Goal: Entertainment & Leisure: Consume media (video, audio)

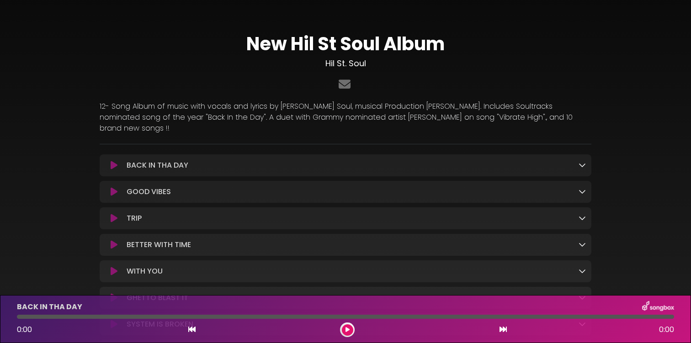
click at [117, 161] on icon at bounding box center [114, 165] width 7 height 9
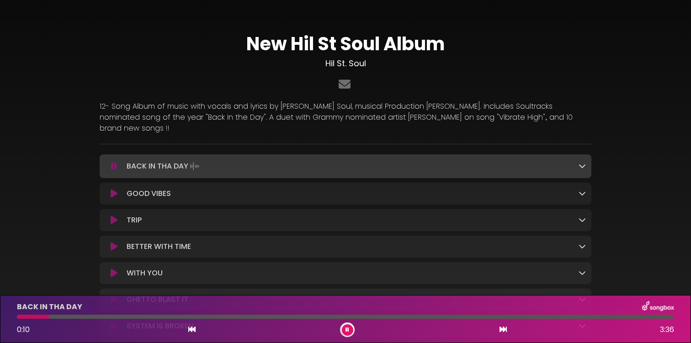
click at [115, 189] on icon at bounding box center [114, 193] width 7 height 9
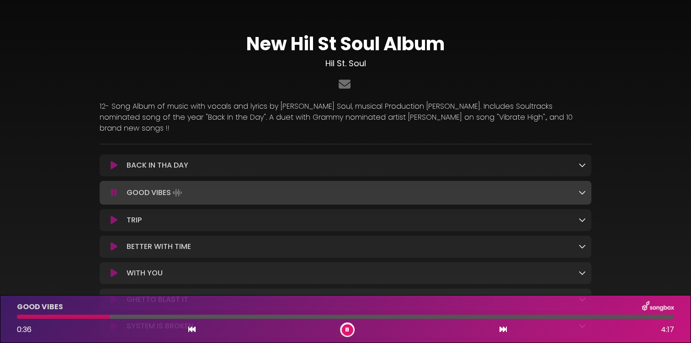
click at [114, 216] on icon at bounding box center [114, 220] width 7 height 9
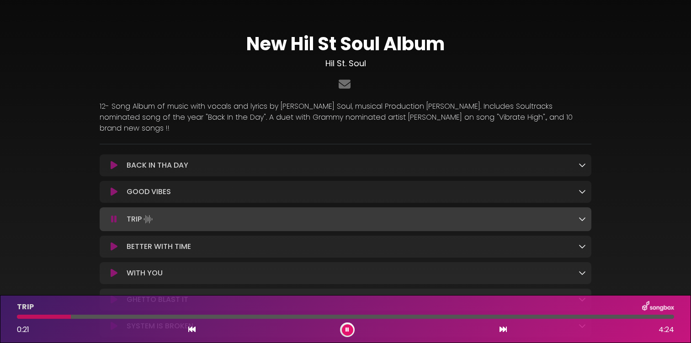
click at [112, 242] on icon at bounding box center [114, 246] width 7 height 9
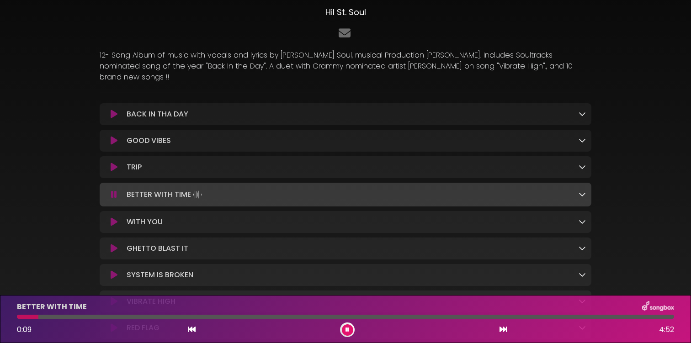
scroll to position [55, 0]
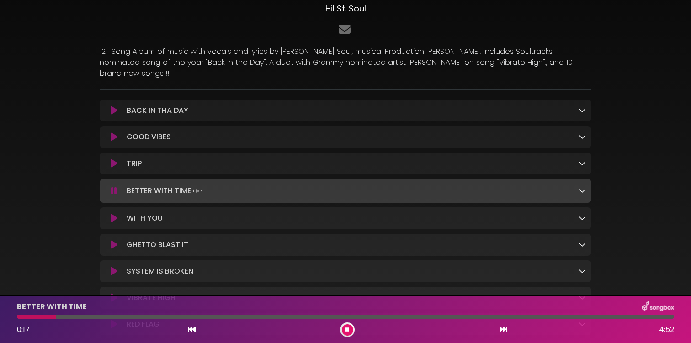
click at [111, 214] on icon at bounding box center [114, 218] width 7 height 9
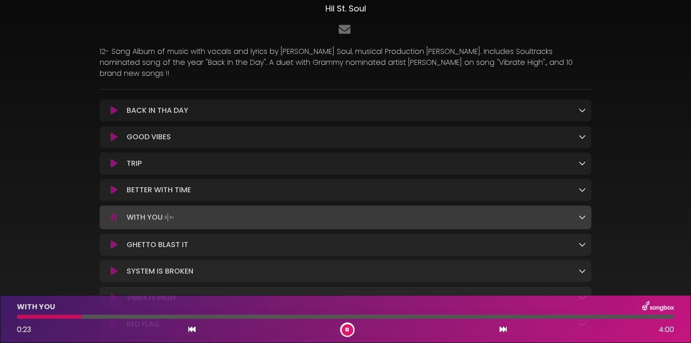
click at [111, 240] on icon at bounding box center [114, 244] width 7 height 9
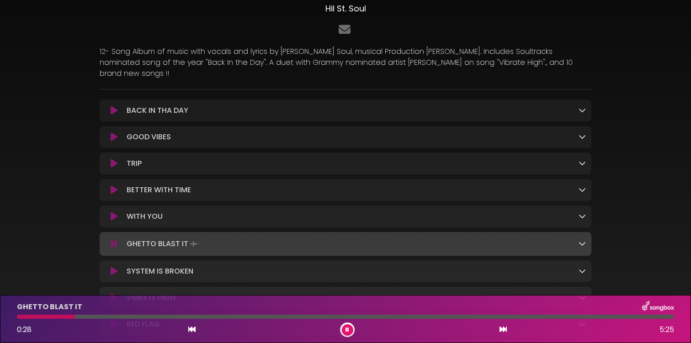
click at [114, 267] on icon at bounding box center [114, 271] width 7 height 9
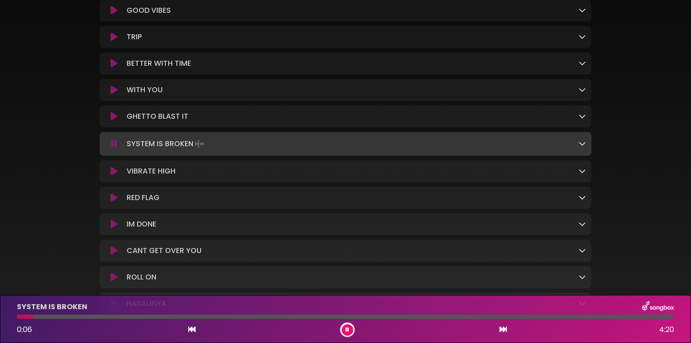
scroll to position [176, 0]
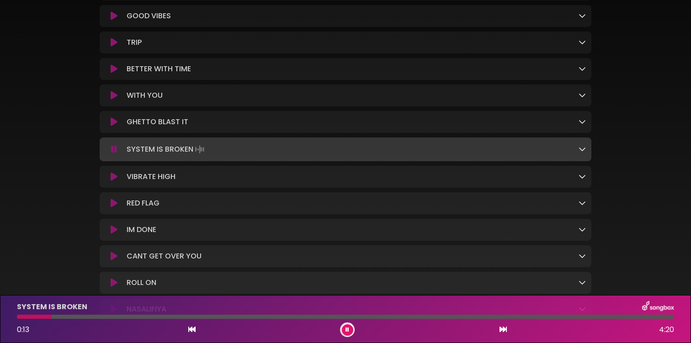
click at [114, 145] on icon at bounding box center [114, 149] width 6 height 9
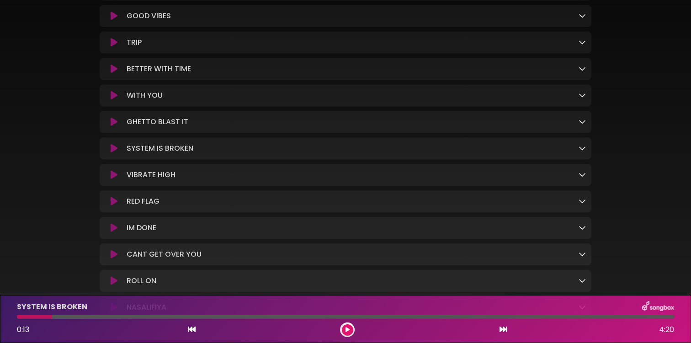
click at [114, 172] on div "VIBRATE HIGH Loading Track..." at bounding box center [345, 175] width 481 height 11
click at [113, 170] on icon at bounding box center [114, 174] width 7 height 9
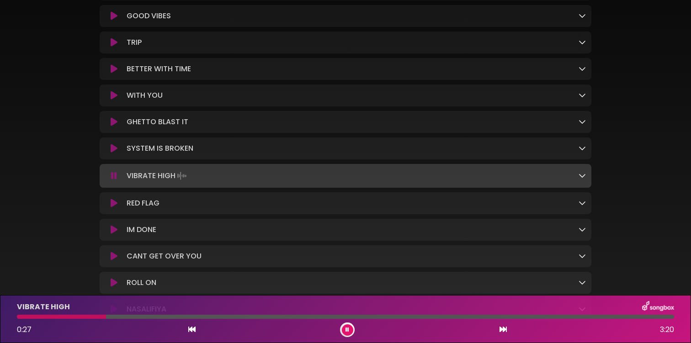
click at [113, 199] on icon at bounding box center [114, 203] width 7 height 9
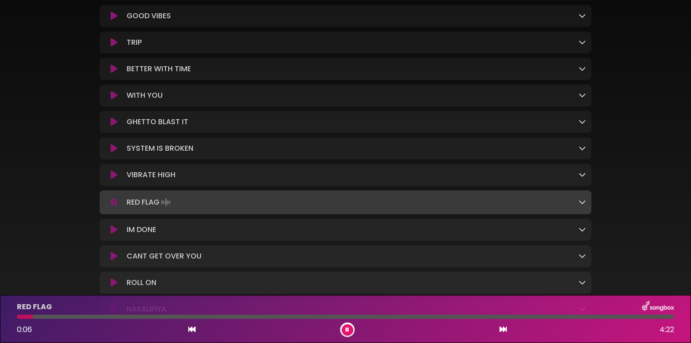
click at [114, 225] on icon at bounding box center [114, 229] width 7 height 9
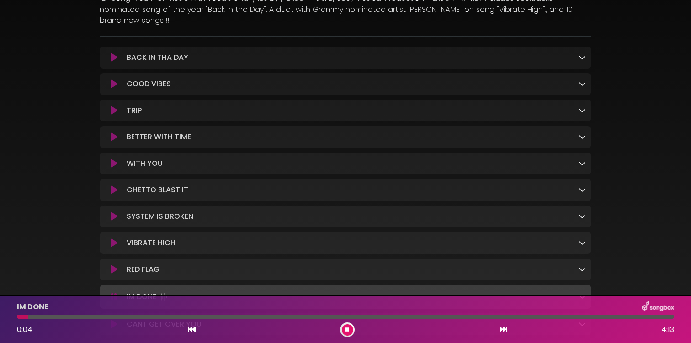
scroll to position [98, 0]
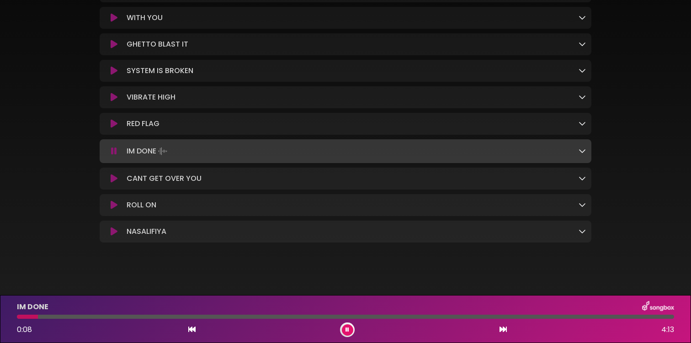
click at [114, 147] on icon at bounding box center [114, 151] width 6 height 9
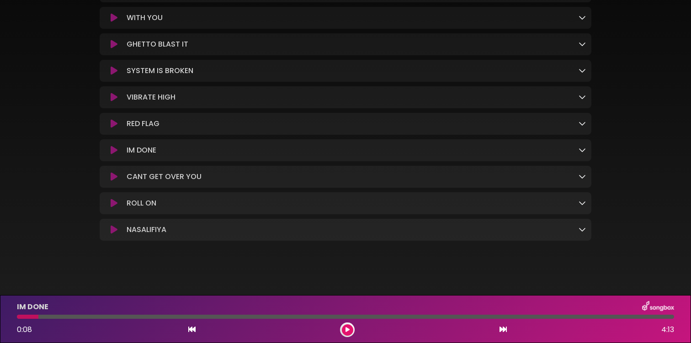
scroll to position [252, 0]
click at [112, 200] on icon at bounding box center [114, 204] width 7 height 9
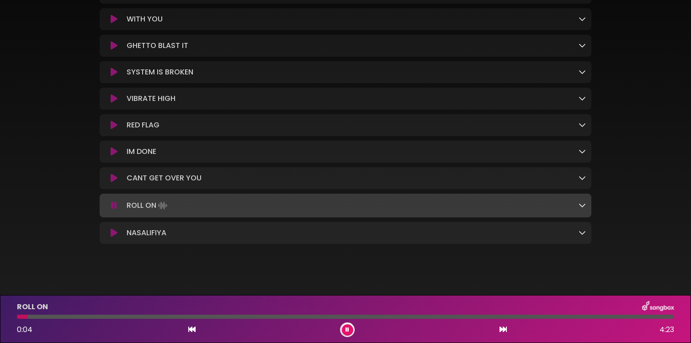
click at [111, 205] on div "ROLL ON Loading Track..." at bounding box center [345, 205] width 481 height 13
click at [112, 200] on icon at bounding box center [114, 204] width 6 height 9
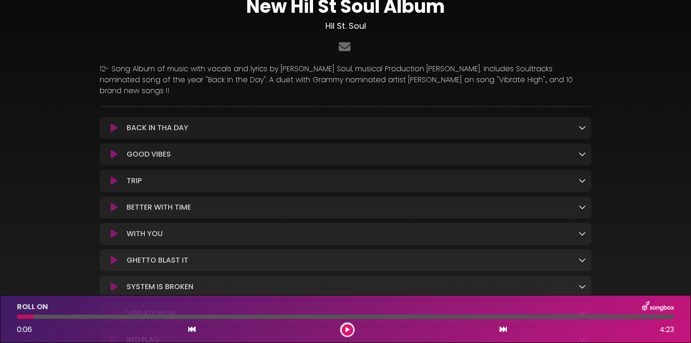
scroll to position [32, 0]
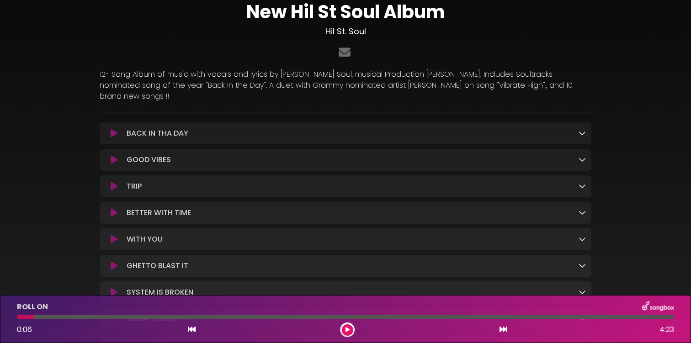
click at [112, 182] on icon at bounding box center [114, 186] width 7 height 9
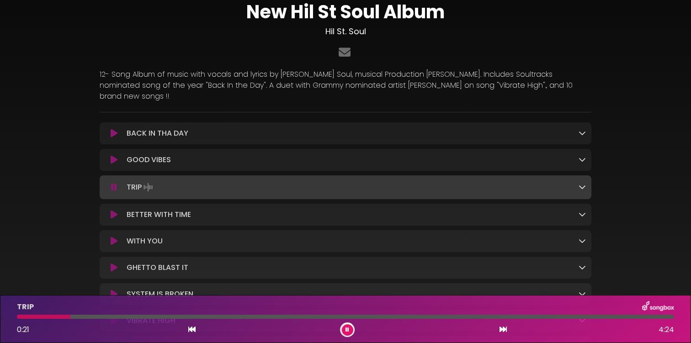
click at [112, 183] on icon at bounding box center [114, 187] width 6 height 9
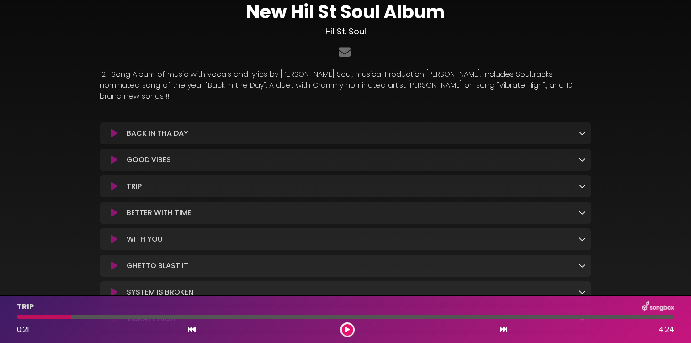
click at [112, 208] on icon at bounding box center [114, 212] width 7 height 9
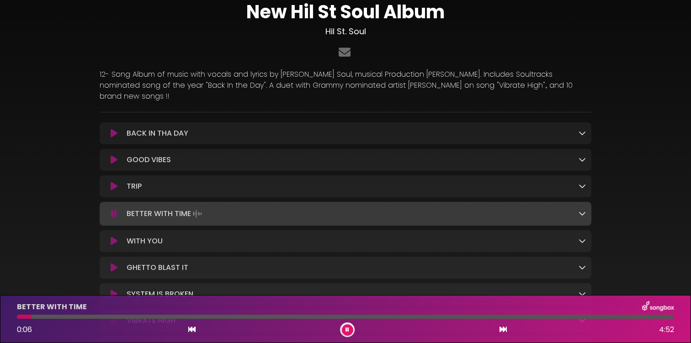
click at [112, 209] on icon at bounding box center [114, 213] width 6 height 9
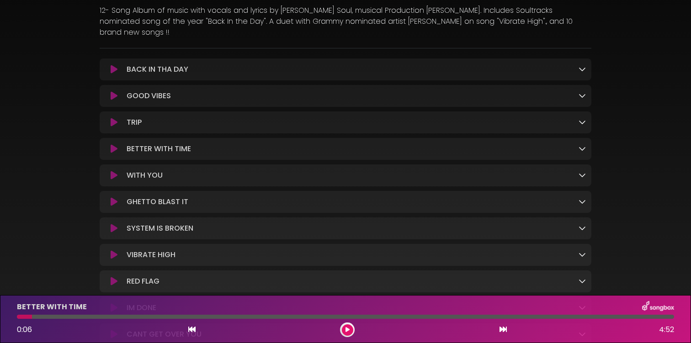
scroll to position [68, 0]
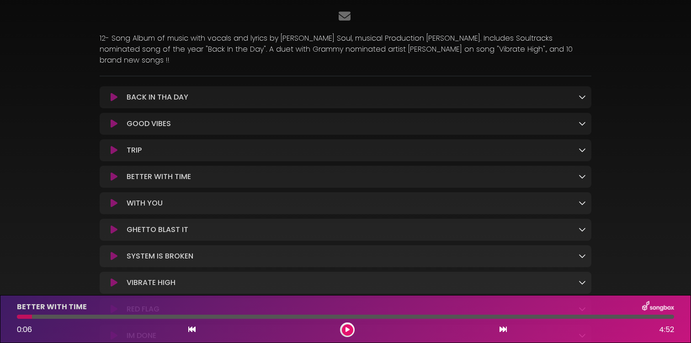
click at [116, 172] on icon at bounding box center [114, 176] width 7 height 9
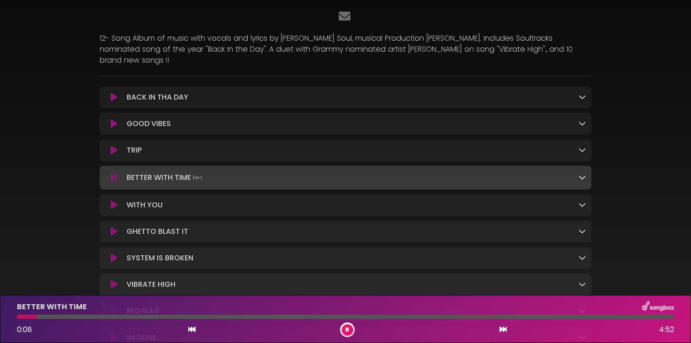
click at [114, 173] on icon at bounding box center [114, 177] width 6 height 9
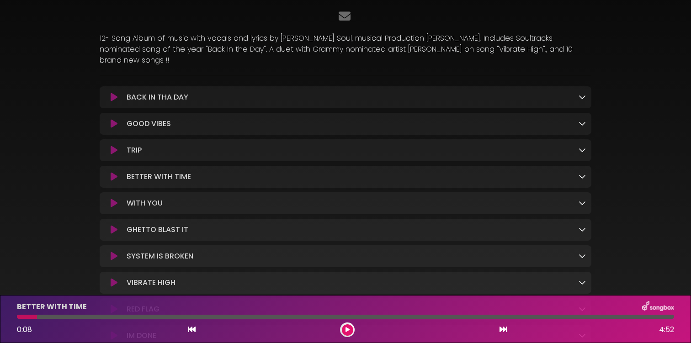
click at [581, 173] on icon at bounding box center [582, 176] width 7 height 7
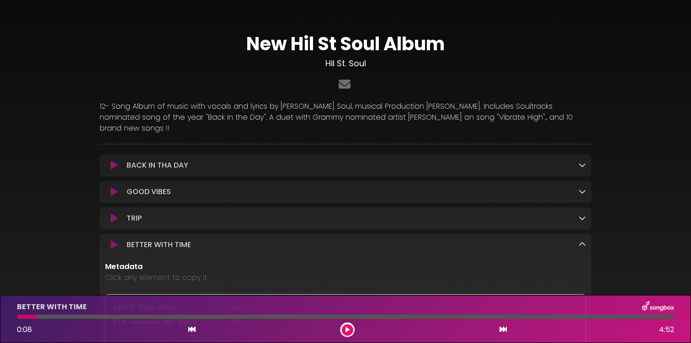
scroll to position [0, 0]
